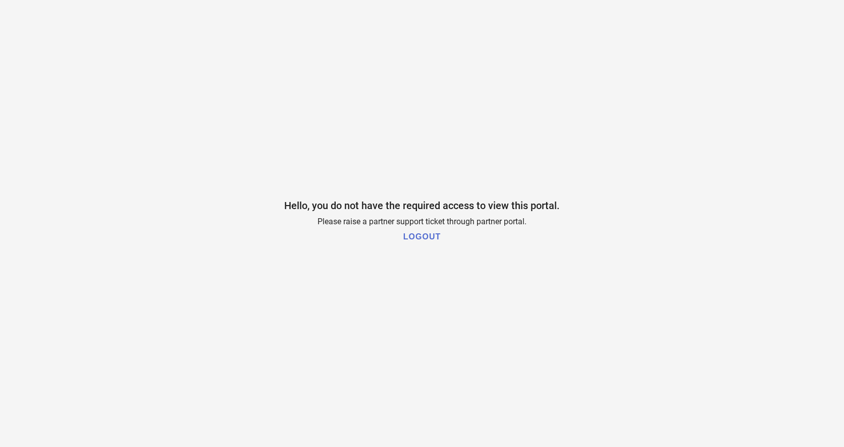
click at [418, 234] on h1 "LOGOUT" at bounding box center [422, 236] width 37 height 9
